Goal: Transaction & Acquisition: Obtain resource

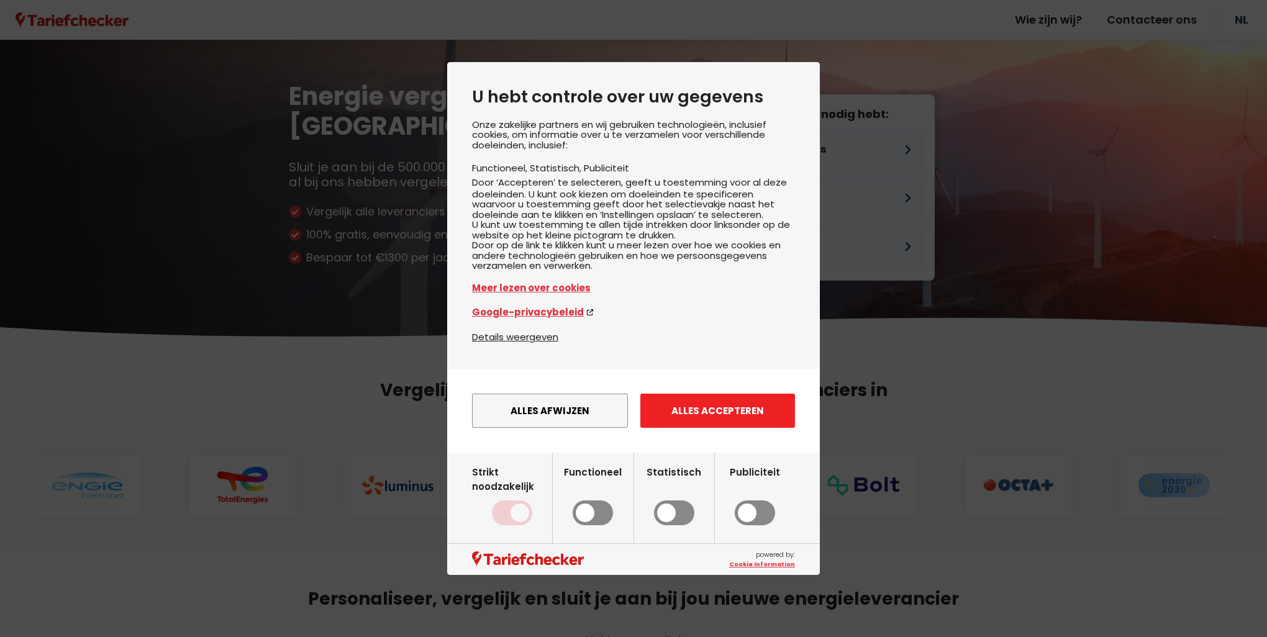
click at [651, 428] on button "Alles accepteren" at bounding box center [717, 411] width 155 height 34
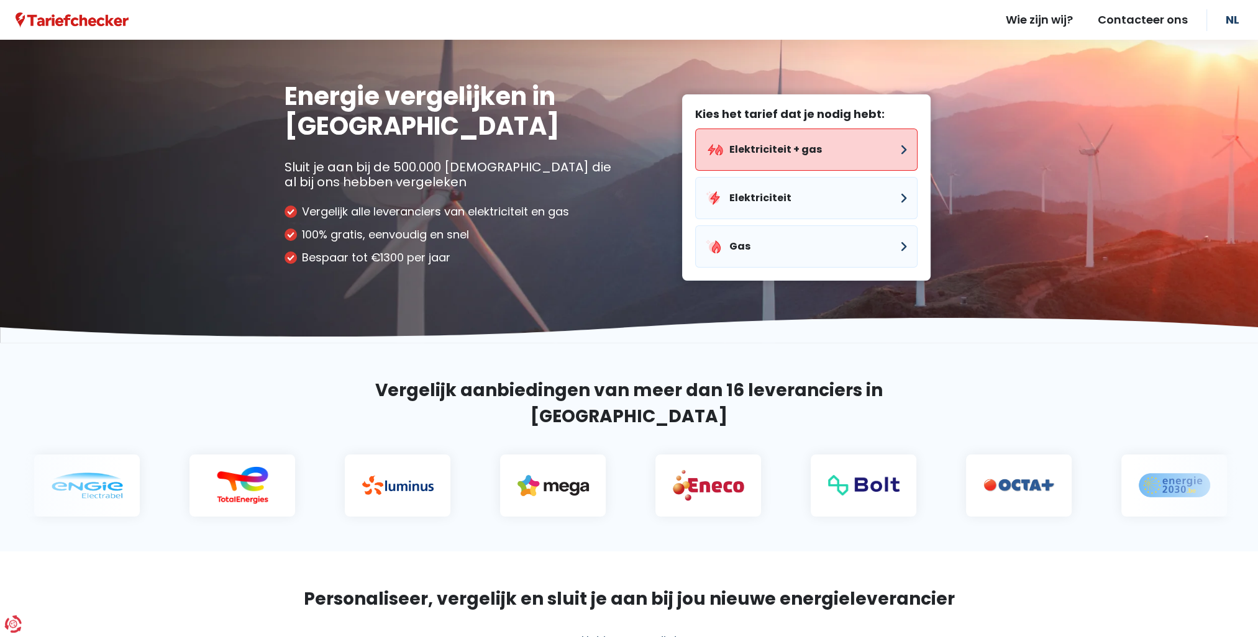
click at [819, 148] on button "Elektriciteit + gas" at bounding box center [806, 150] width 222 height 42
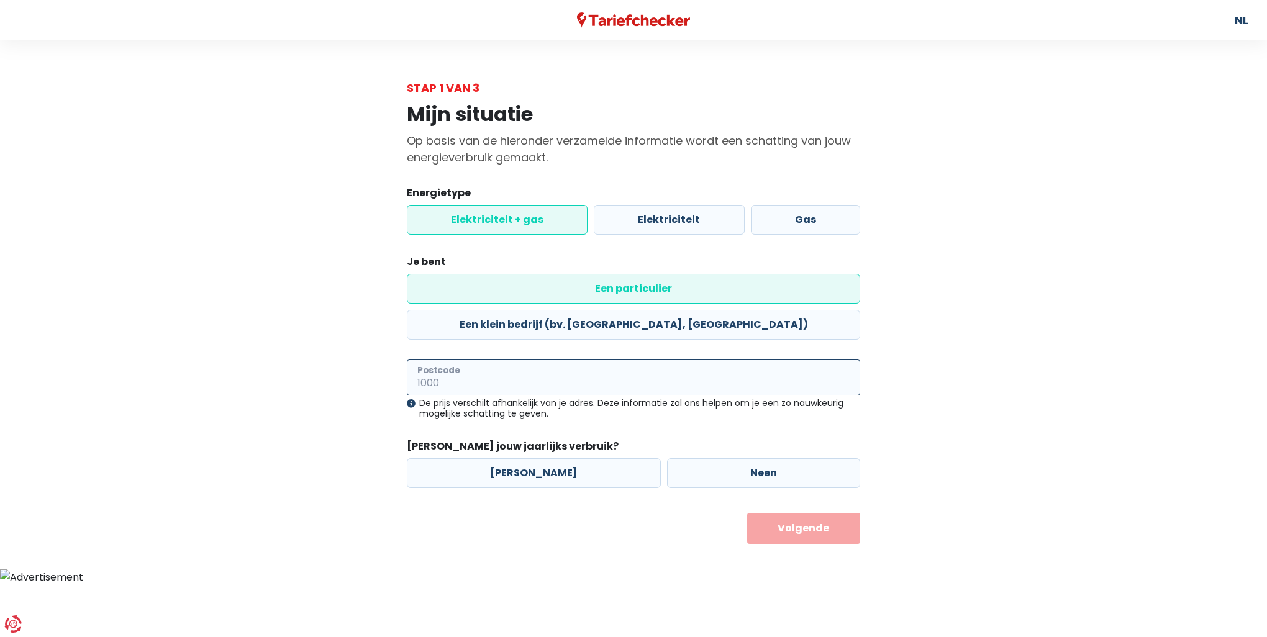
click at [510, 360] on input "Postcode" at bounding box center [633, 378] width 453 height 36
type input "8870"
click at [680, 458] on label "Neen" at bounding box center [763, 473] width 193 height 30
click at [680, 458] on input "Neen" at bounding box center [763, 473] width 193 height 30
radio input "true"
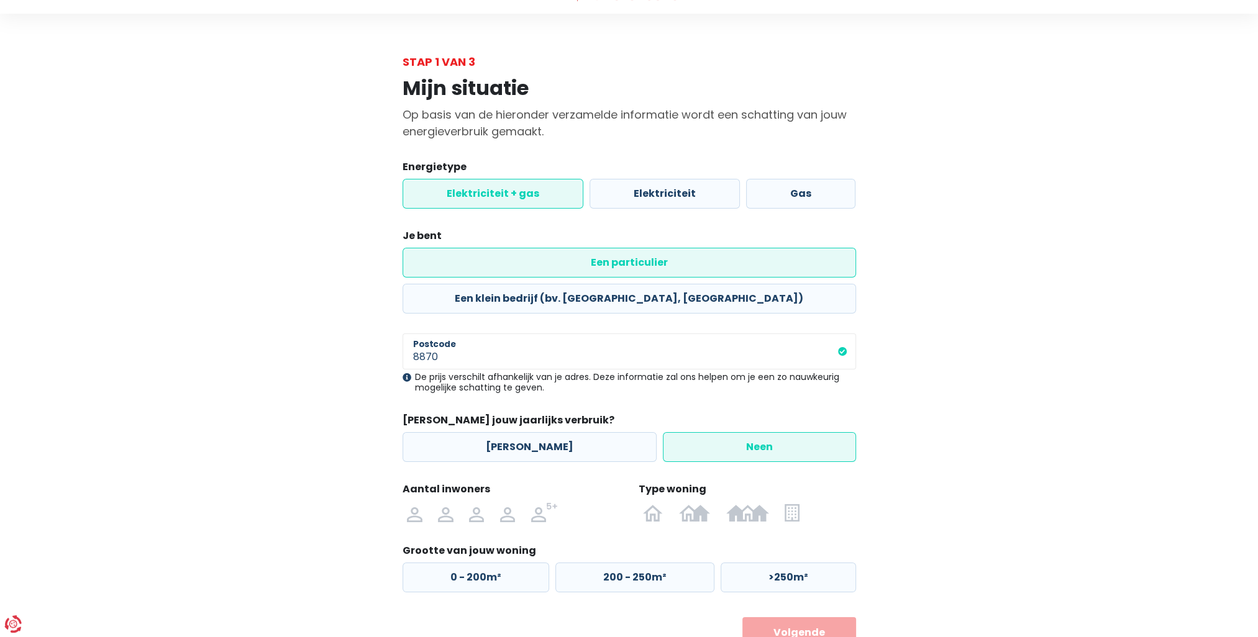
scroll to position [41, 0]
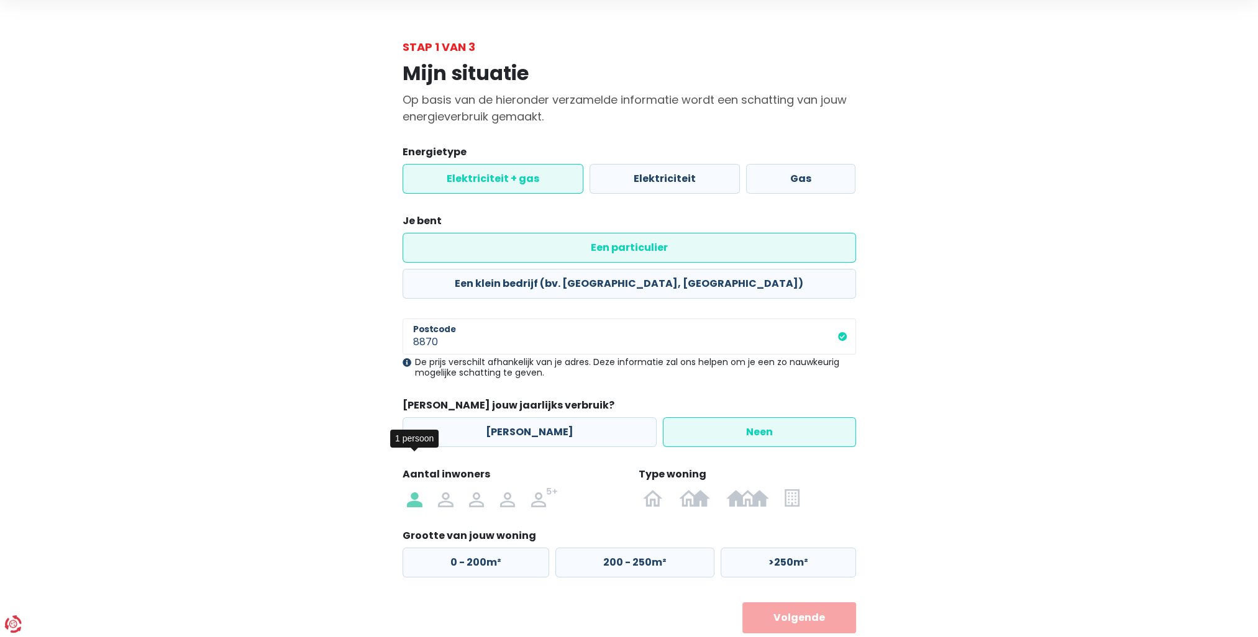
click at [417, 488] on img at bounding box center [414, 498] width 15 height 20
click at [417, 488] on input "radio" at bounding box center [414, 498] width 31 height 20
radio input "true"
click at [787, 488] on img at bounding box center [791, 498] width 14 height 20
click at [787, 488] on input "radio" at bounding box center [792, 498] width 30 height 20
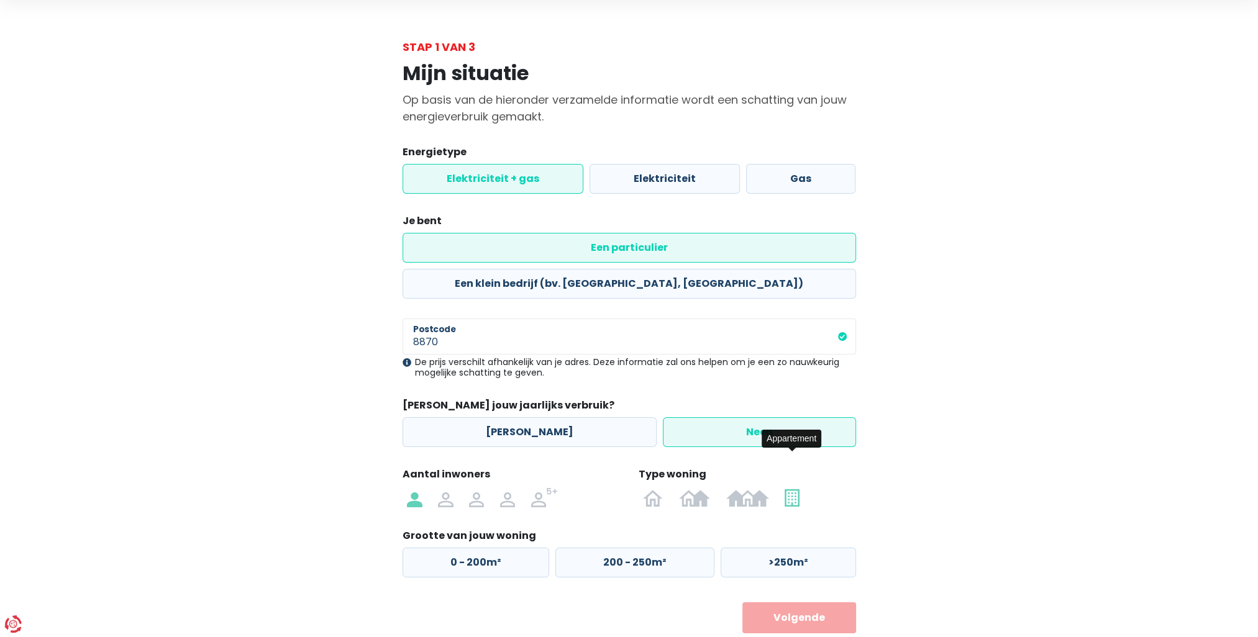
radio input "true"
click at [667, 548] on label "50 - 100m²" at bounding box center [632, 563] width 156 height 30
click at [667, 548] on input "50 - 100m²" at bounding box center [632, 563] width 156 height 30
radio input "true"
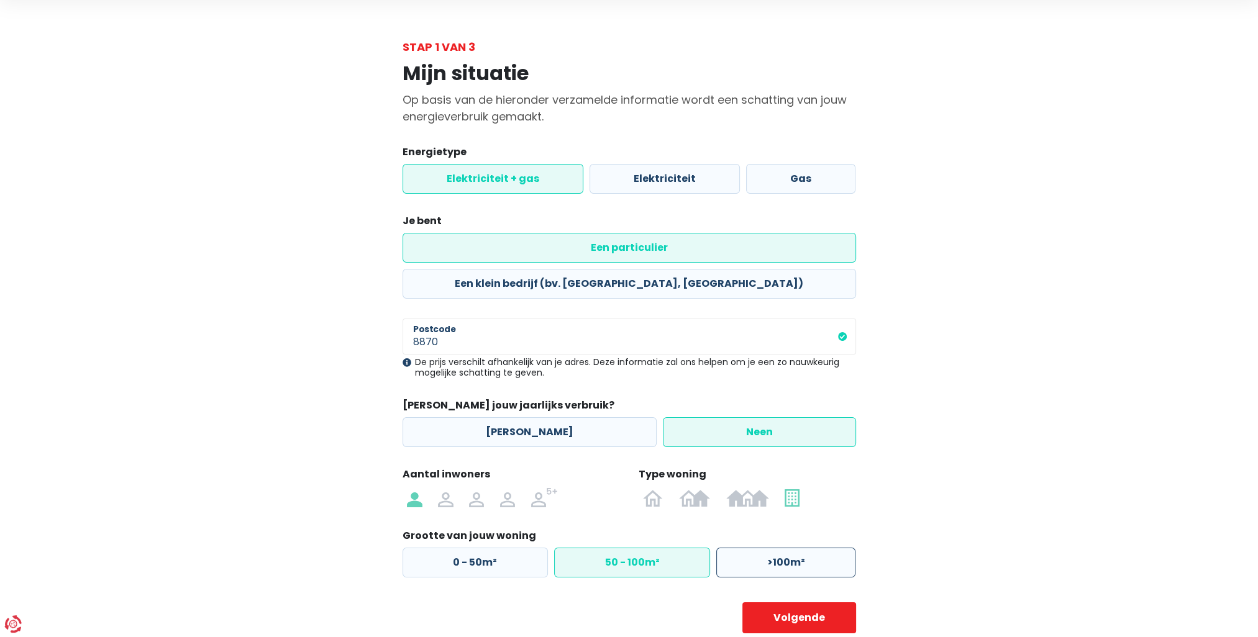
click at [795, 548] on label ">100m²" at bounding box center [785, 563] width 139 height 30
click at [795, 548] on input ">100m²" at bounding box center [785, 563] width 139 height 30
radio input "true"
radio input "false"
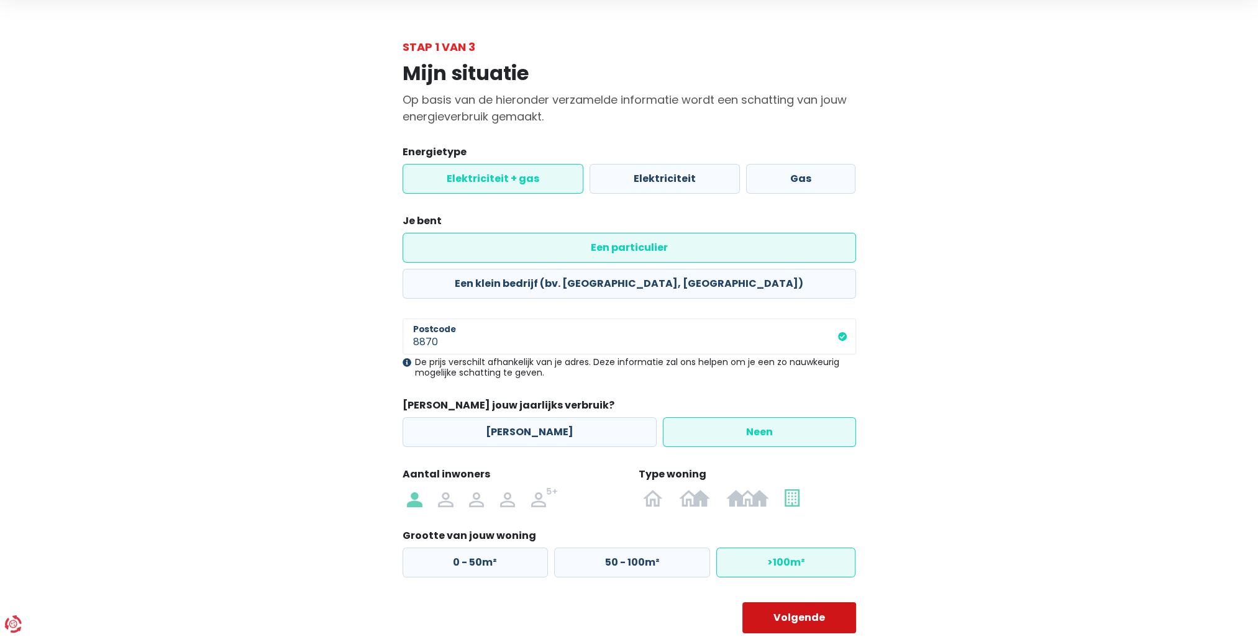
click at [799, 602] on button "Volgende" at bounding box center [799, 617] width 114 height 31
select select
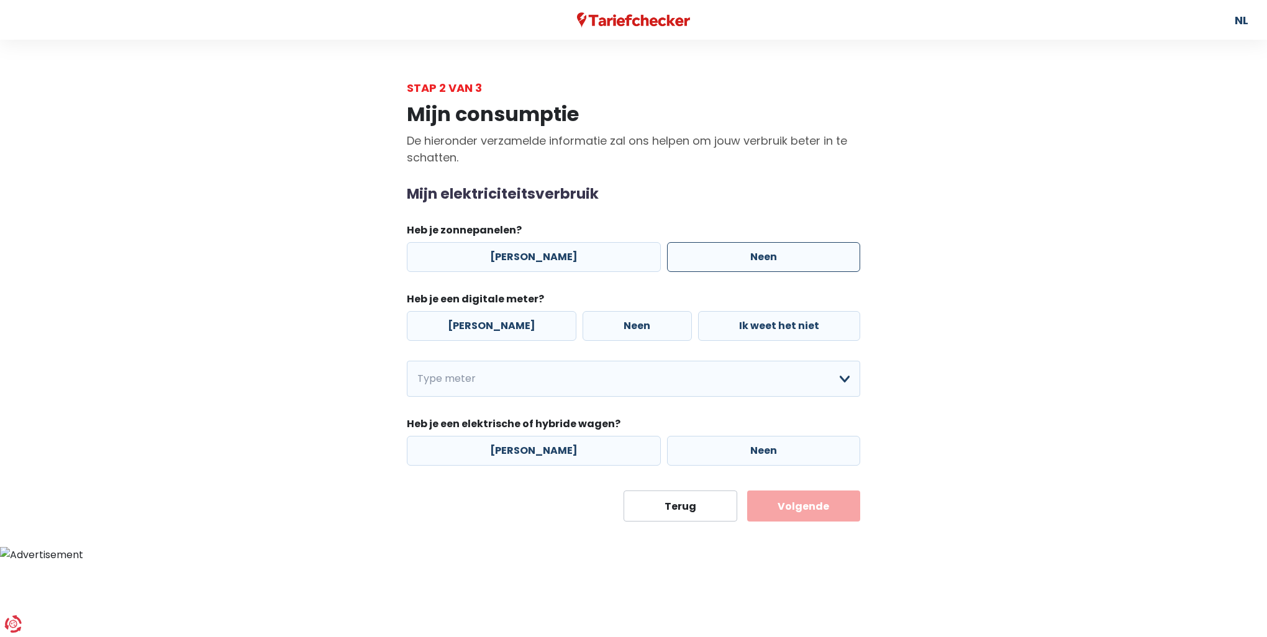
click at [740, 258] on label "Neen" at bounding box center [763, 257] width 193 height 30
click at [740, 258] on input "Neen" at bounding box center [763, 257] width 193 height 30
radio input "true"
click at [461, 322] on label "[PERSON_NAME]" at bounding box center [492, 326] width 170 height 30
click at [461, 322] on input "[PERSON_NAME]" at bounding box center [492, 326] width 170 height 30
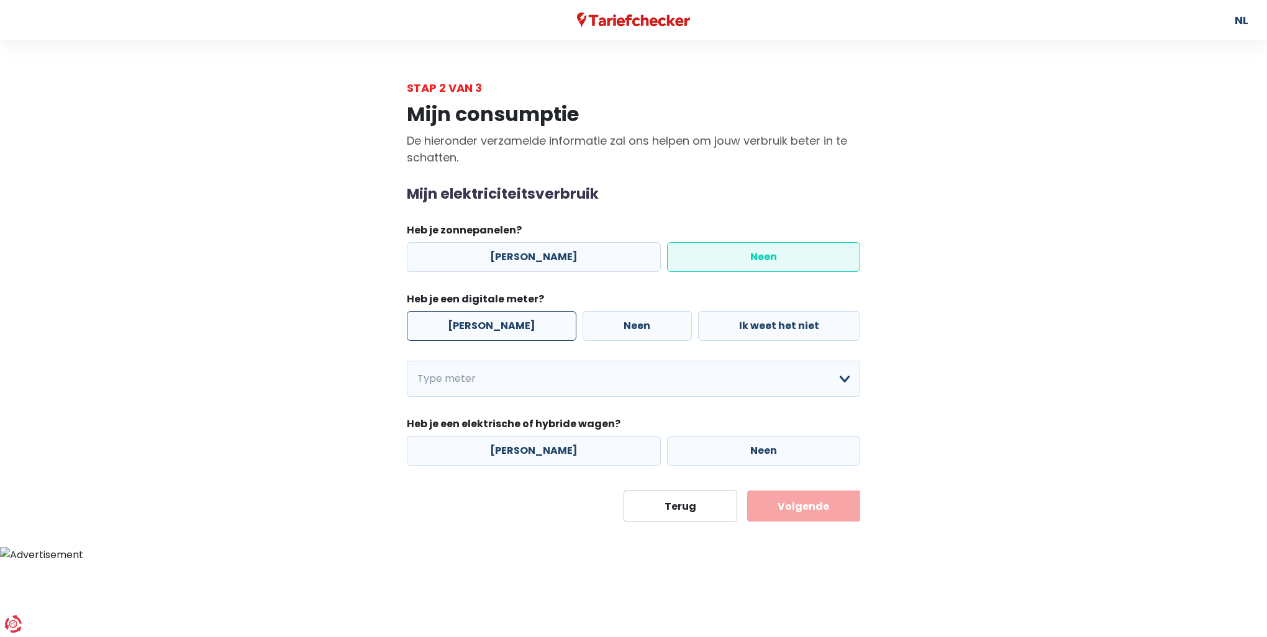
radio input "true"
click at [745, 445] on label "Neen" at bounding box center [763, 451] width 193 height 30
click at [745, 445] on input "Neen" at bounding box center [763, 451] width 193 height 30
radio input "true"
click at [802, 504] on button "Volgende" at bounding box center [804, 506] width 114 height 31
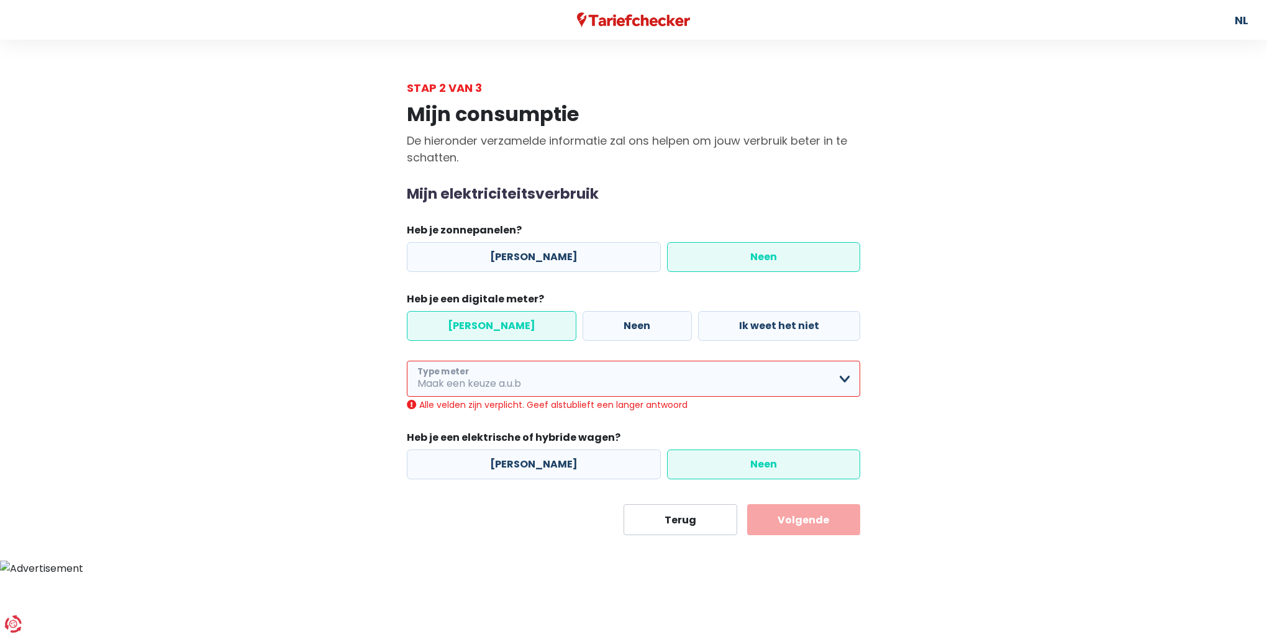
click at [707, 376] on select "Enkelvoudig Tweevoudig Enkelvoudig + uitsluitend nachttarief Tweevoudig + uitsl…" at bounding box center [633, 379] width 453 height 36
click at [407, 361] on select "Enkelvoudig Tweevoudig Enkelvoudig + uitsluitend nachttarief Tweevoudig + uitsl…" at bounding box center [633, 379] width 453 height 36
select select "day_single_rate"
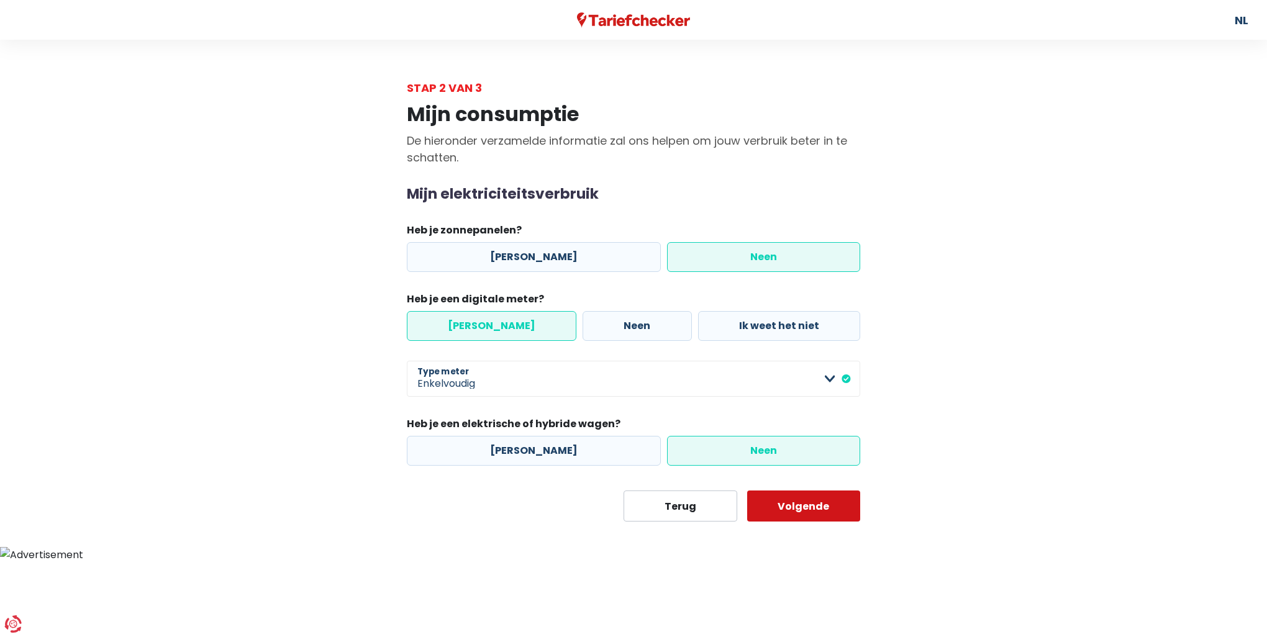
click at [801, 506] on button "Volgende" at bounding box center [804, 506] width 114 height 31
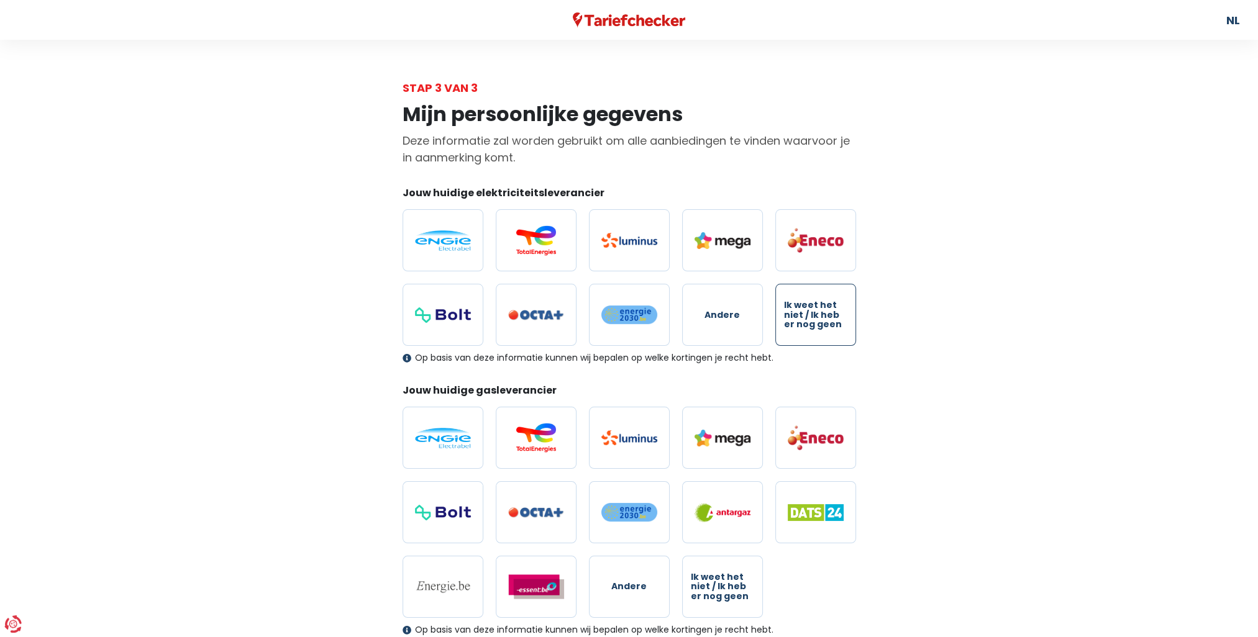
click at [812, 321] on span "Ik weet het niet / Ik heb er nog geen" at bounding box center [815, 315] width 63 height 29
click at [812, 321] on input "Ik weet het niet / Ik heb er nog geen" at bounding box center [815, 315] width 81 height 62
radio input "true"
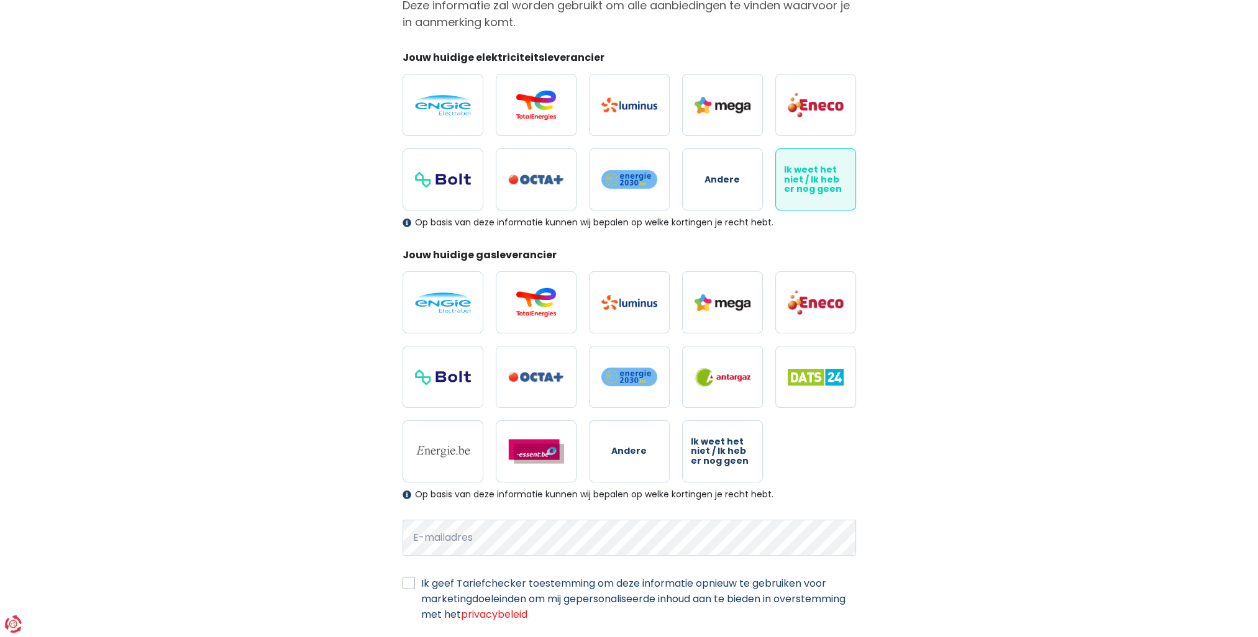
scroll to position [186, 0]
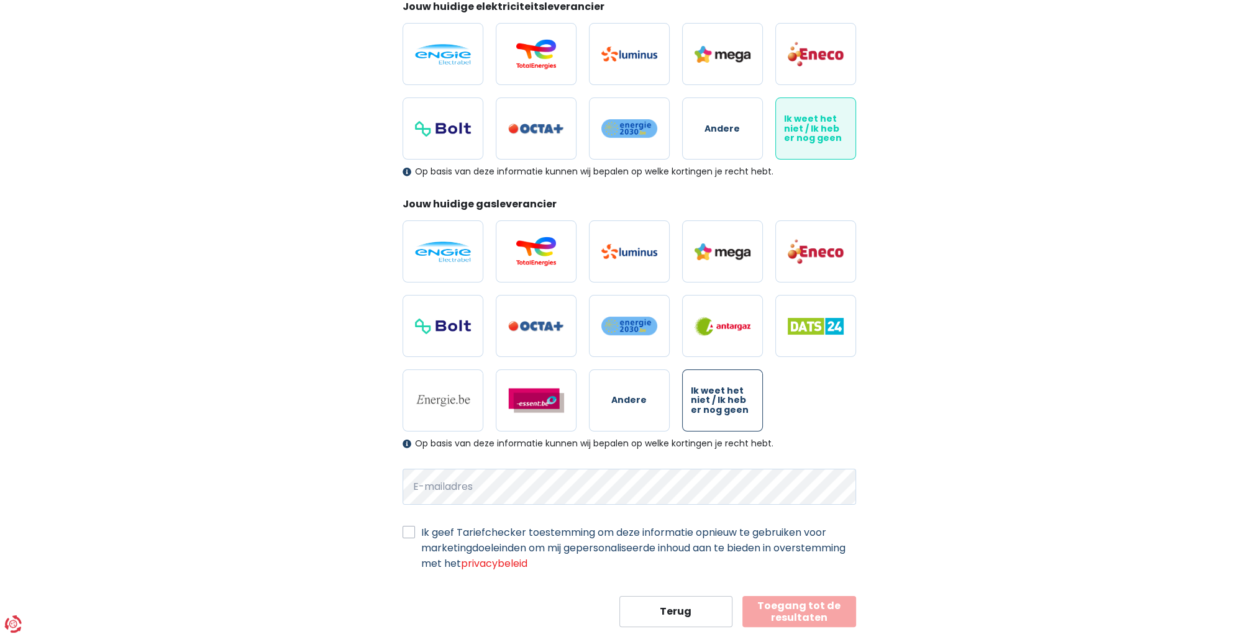
click at [725, 406] on span "Ik weet het niet / Ik heb er nog geen" at bounding box center [722, 400] width 63 height 29
click at [725, 406] on input "Ik weet het niet / Ik heb er nog geen" at bounding box center [722, 401] width 81 height 62
radio input "true"
click at [421, 537] on label "Ik geef Tariefchecker toestemming om deze informatie opnieuw te gebruiken voor …" at bounding box center [638, 548] width 435 height 47
click at [412, 537] on input "Ik geef Tariefchecker toestemming om deze informatie opnieuw te gebruiken voor …" at bounding box center [408, 531] width 12 height 12
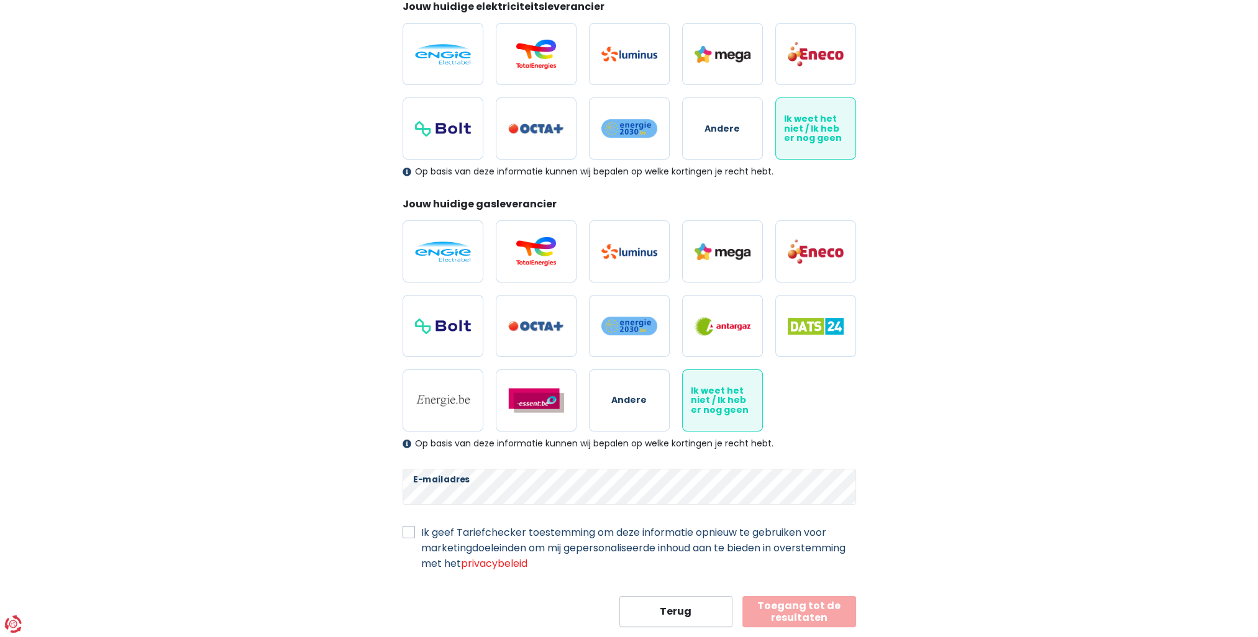
checkbox input "true"
click at [349, 506] on div "Mijn persoonlijke gegevens Deze informatie zal worden gebruikt om alle aanbiedi…" at bounding box center [629, 268] width 708 height 717
click at [797, 614] on button "Toegang tot de resultaten" at bounding box center [799, 611] width 114 height 31
